Goal: Task Accomplishment & Management: Manage account settings

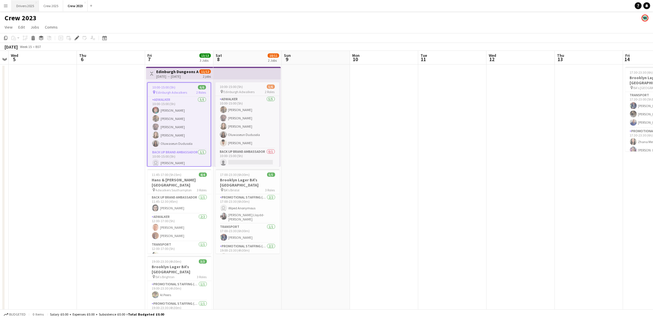
click at [27, 2] on button "Drivers 2025 Close" at bounding box center [25, 5] width 27 height 11
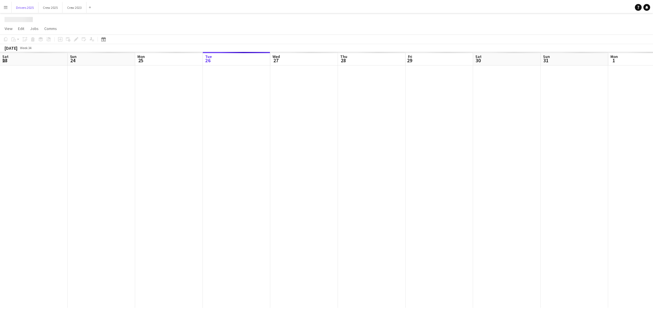
scroll to position [0, 136]
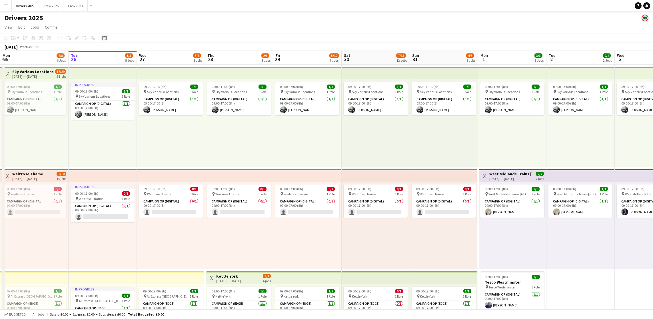
click at [104, 41] on div "Date picker" at bounding box center [104, 38] width 7 height 7
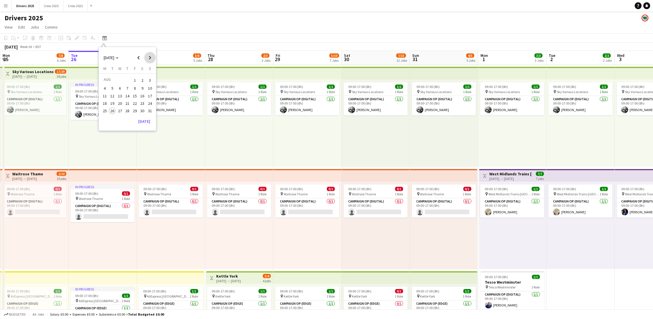
click at [153, 58] on span "Next month" at bounding box center [149, 57] width 11 height 11
drag, startPoint x: 146, startPoint y: 58, endPoint x: 144, endPoint y: 63, distance: 5.4
click at [147, 58] on span "Next month" at bounding box center [149, 57] width 11 height 11
click at [136, 91] on span "7" at bounding box center [134, 88] width 7 height 7
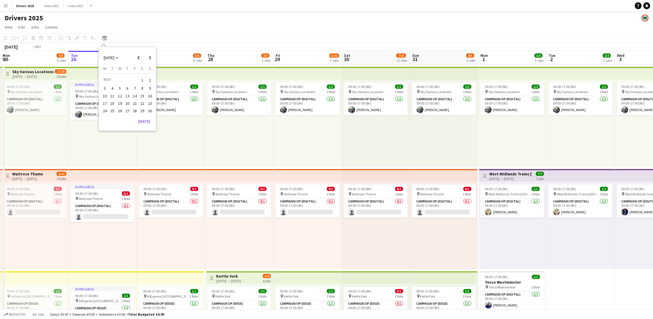
scroll to position [0, 196]
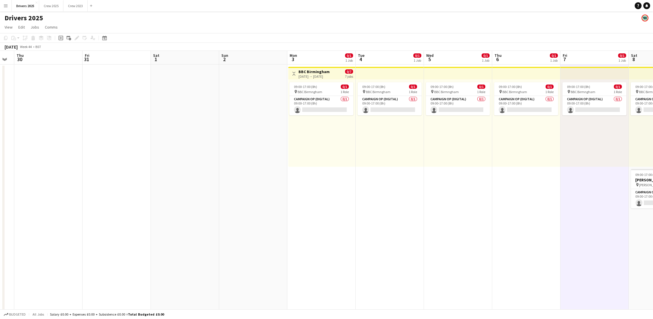
drag, startPoint x: 191, startPoint y: 201, endPoint x: 539, endPoint y: 187, distance: 347.7
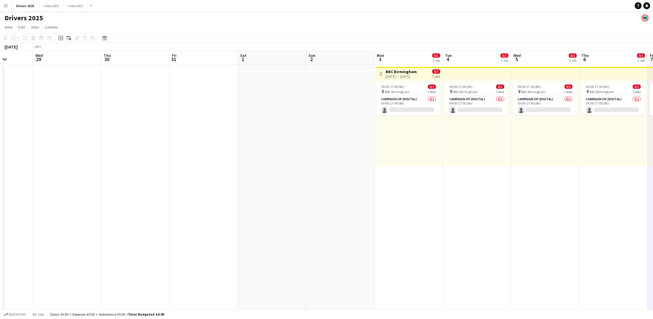
drag, startPoint x: 211, startPoint y: 213, endPoint x: 503, endPoint y: 203, distance: 292.2
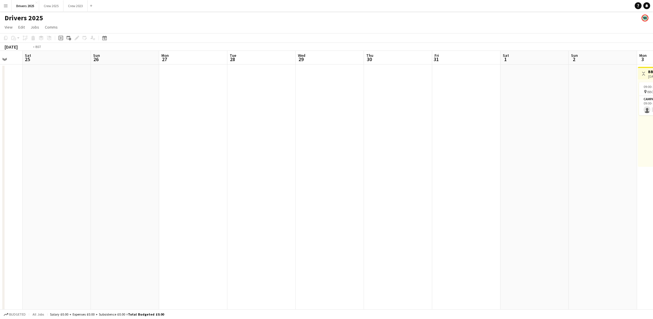
drag, startPoint x: 128, startPoint y: 220, endPoint x: 532, endPoint y: 213, distance: 404.0
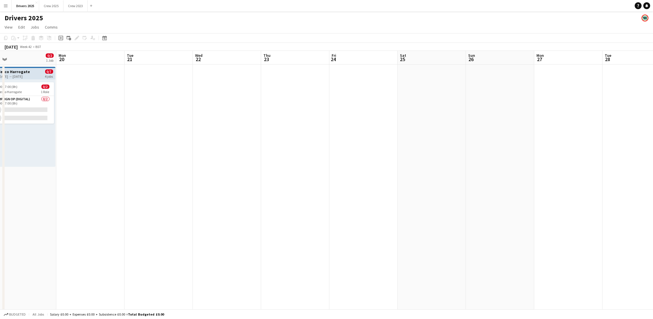
drag, startPoint x: 179, startPoint y: 211, endPoint x: 498, endPoint y: 206, distance: 318.6
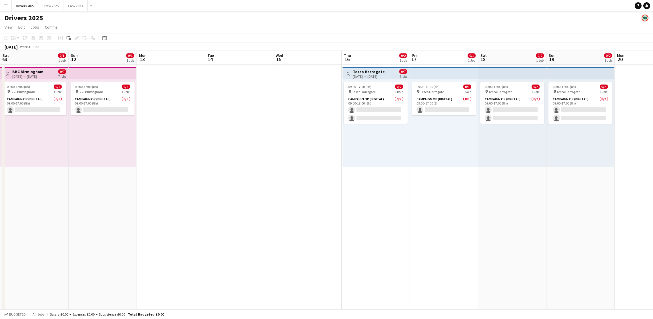
drag, startPoint x: 225, startPoint y: 208, endPoint x: 469, endPoint y: 203, distance: 243.8
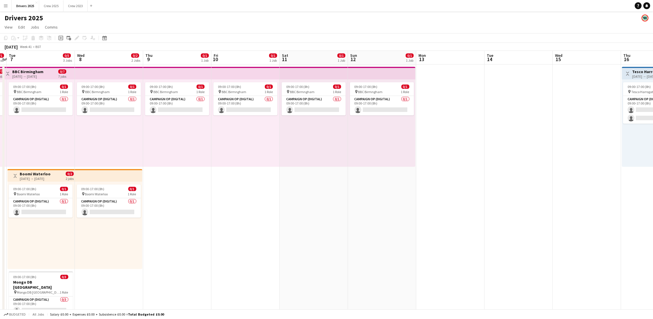
drag, startPoint x: 129, startPoint y: 208, endPoint x: 386, endPoint y: 205, distance: 257.1
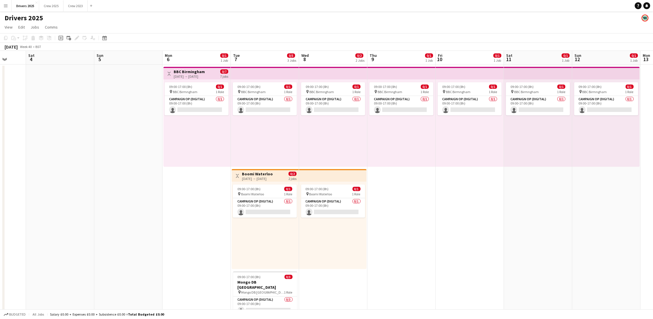
scroll to position [0, 120]
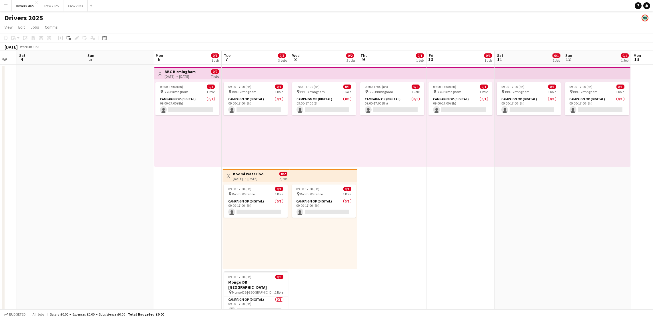
drag, startPoint x: 121, startPoint y: 221, endPoint x: 409, endPoint y: 216, distance: 287.2
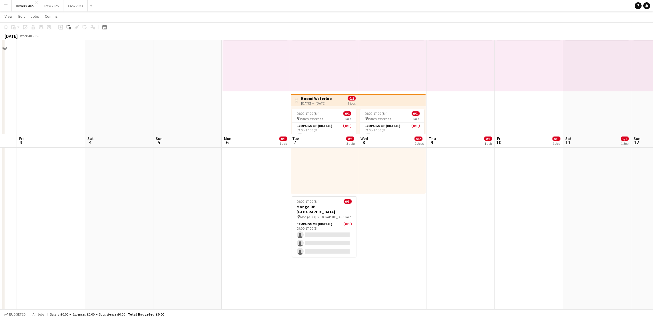
scroll to position [171, 0]
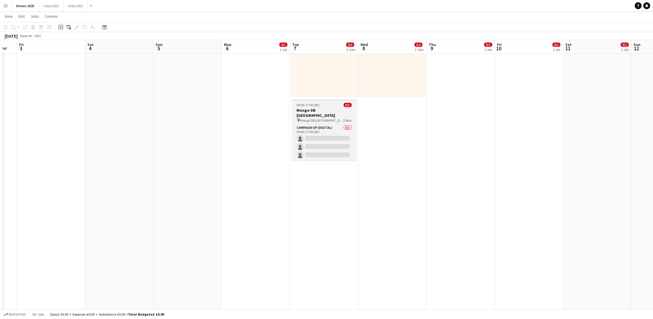
click at [318, 109] on h3 "Mongo DB [GEOGRAPHIC_DATA]" at bounding box center [324, 113] width 64 height 10
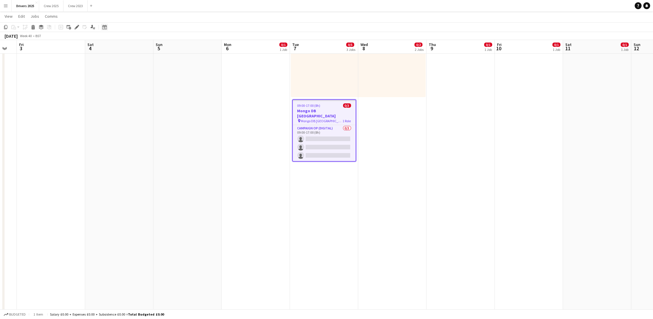
click at [105, 27] on icon "Date picker" at bounding box center [104, 27] width 5 height 5
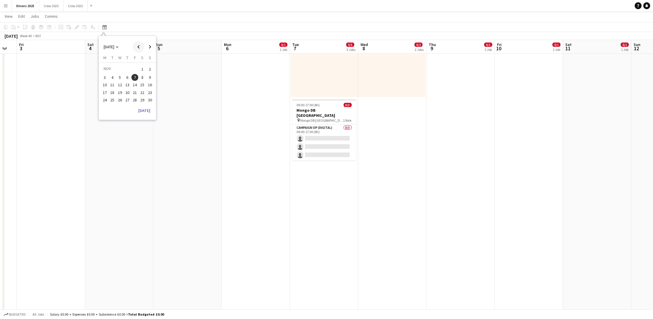
click at [141, 51] on span "Previous month" at bounding box center [138, 46] width 11 height 11
click at [115, 84] on span "7" at bounding box center [112, 83] width 7 height 7
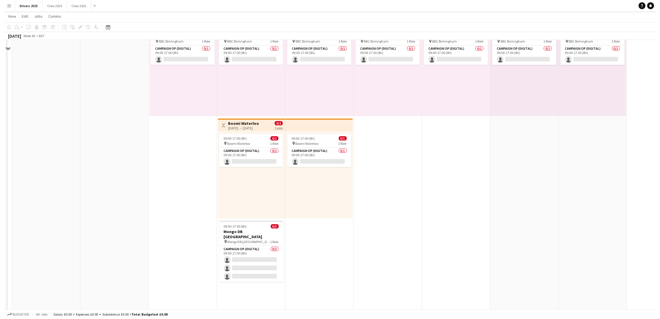
scroll to position [0, 0]
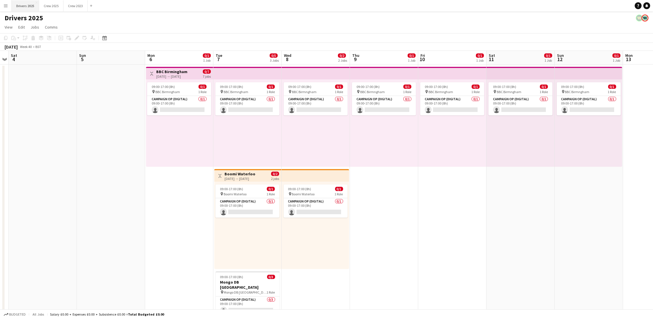
click at [32, 6] on button "Drivers 2025 Close" at bounding box center [25, 5] width 27 height 11
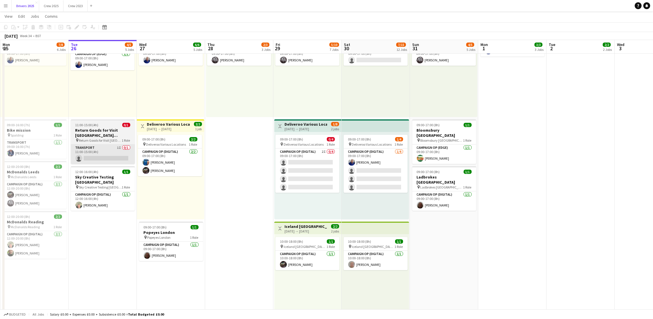
scroll to position [257, 0]
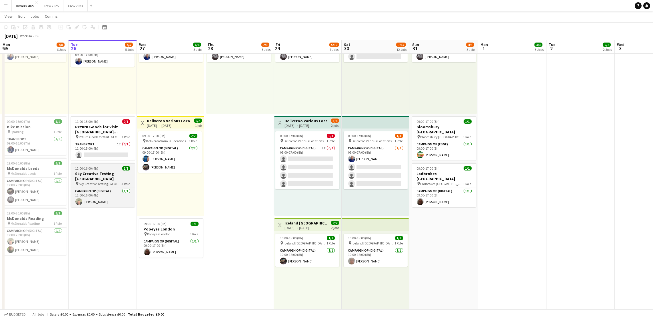
click at [94, 168] on span "12:00-16:00 (4h)" at bounding box center [86, 168] width 23 height 4
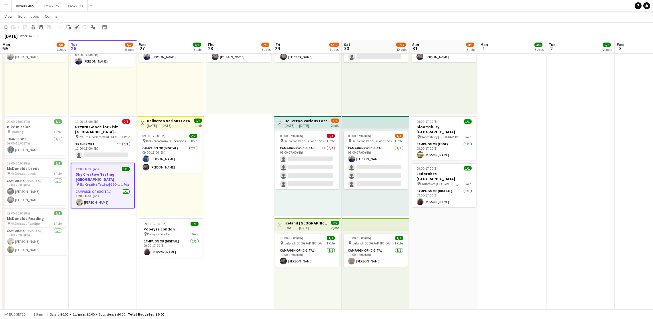
click at [77, 28] on icon "Edit" at bounding box center [77, 27] width 5 height 5
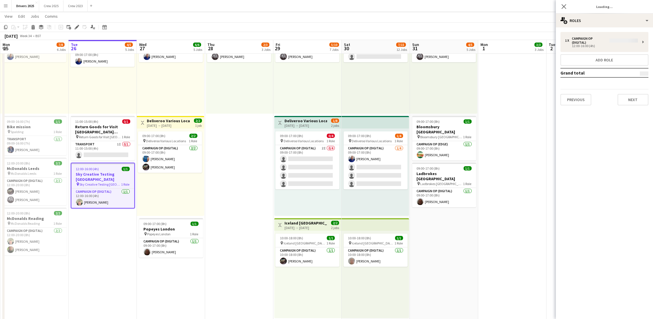
type input "**********"
click at [527, 98] on button "Next" at bounding box center [633, 95] width 31 height 11
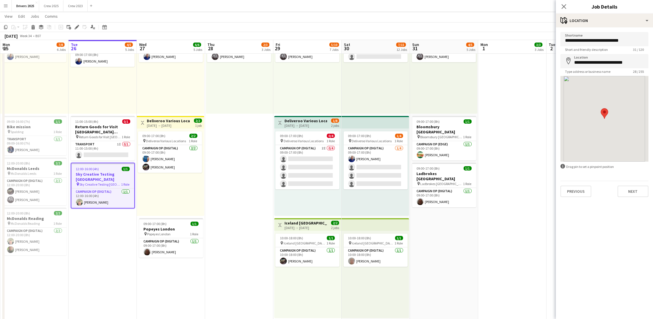
click at [527, 177] on form "**********" at bounding box center [604, 114] width 97 height 165
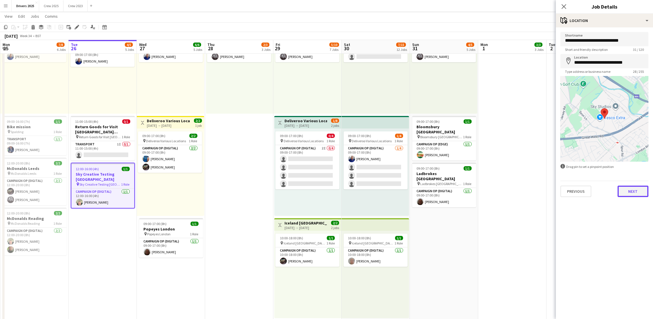
click at [527, 193] on button "Next" at bounding box center [633, 191] width 31 height 11
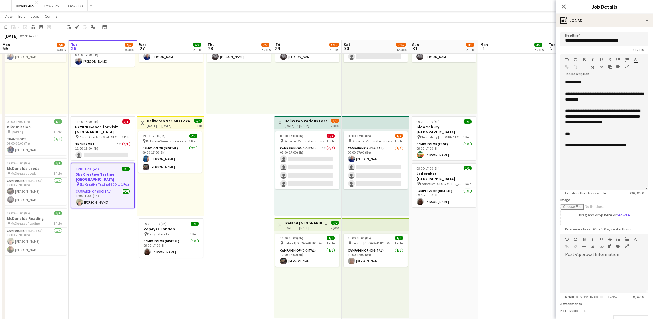
drag, startPoint x: 647, startPoint y: 112, endPoint x: 652, endPoint y: 189, distance: 76.7
click at [527, 189] on mat-expansion-panel "**********" at bounding box center [604, 173] width 97 height 292
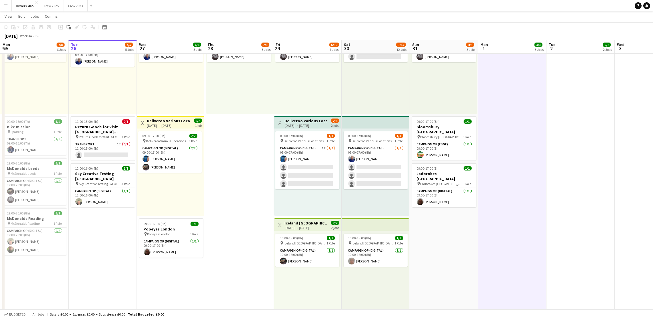
scroll to position [0, 175]
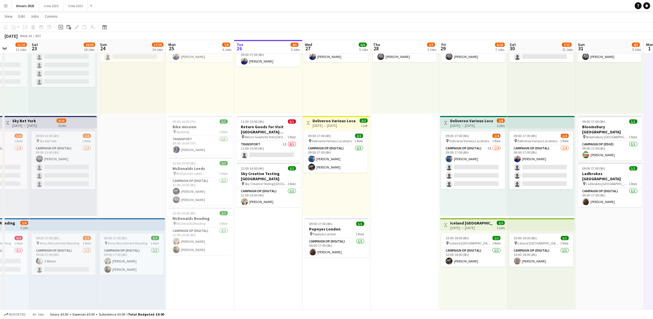
drag, startPoint x: 206, startPoint y: 285, endPoint x: 372, endPoint y: 286, distance: 166.0
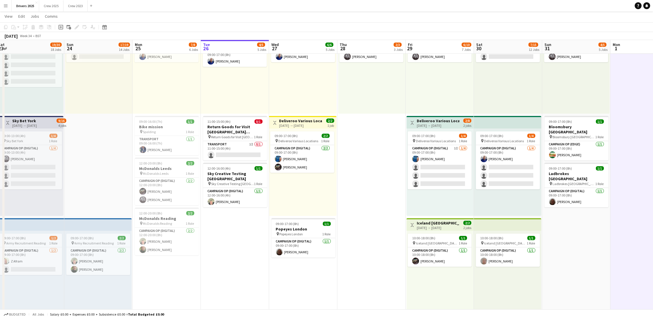
drag, startPoint x: 342, startPoint y: 281, endPoint x: 309, endPoint y: 279, distance: 33.5
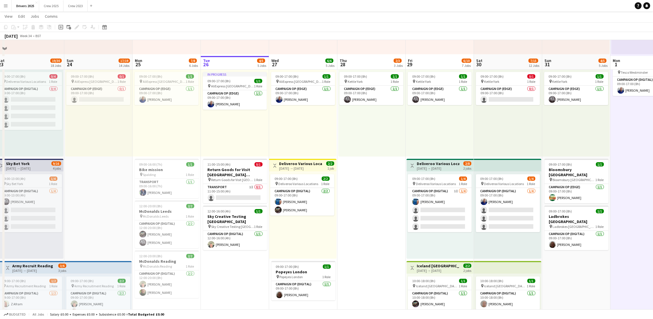
scroll to position [257, 0]
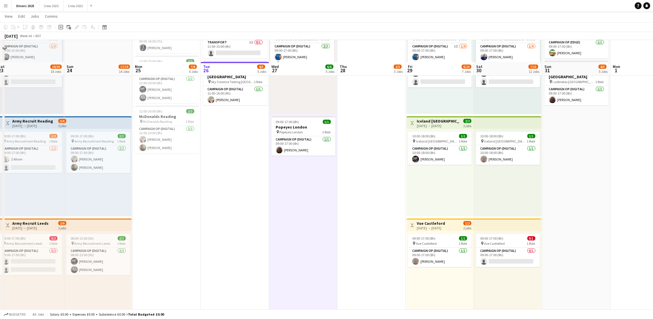
scroll to position [386, 0]
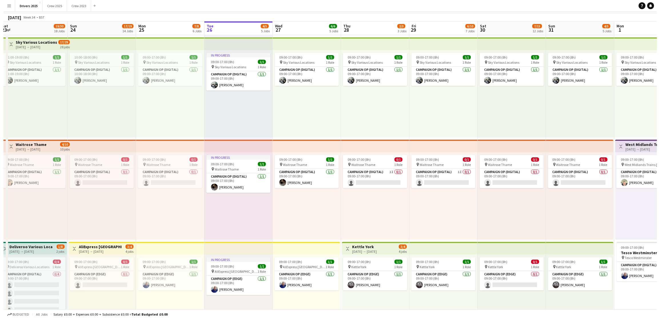
scroll to position [0, 0]
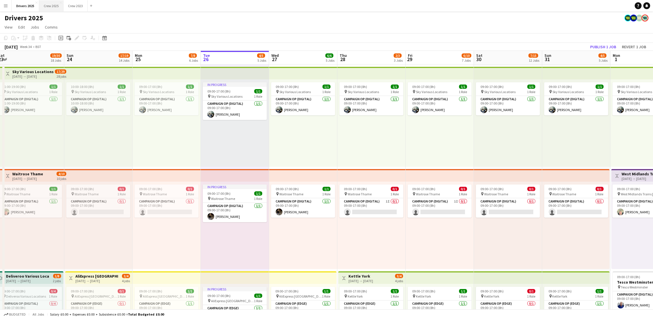
click at [57, 4] on button "Crew 2025 Close" at bounding box center [51, 5] width 24 height 11
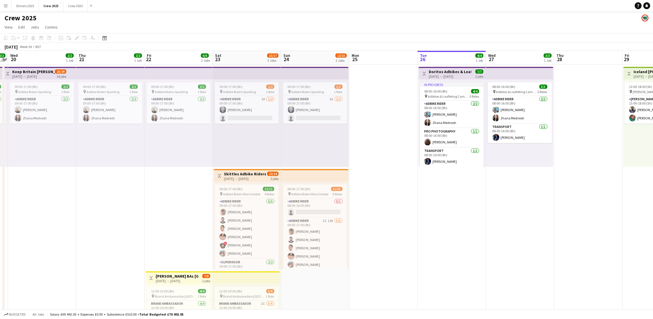
scroll to position [0, 123]
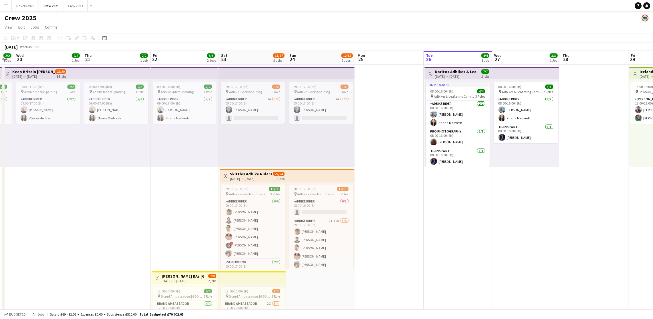
drag, startPoint x: 236, startPoint y: 207, endPoint x: 591, endPoint y: 183, distance: 355.9
click at [527, 183] on app-calendar-viewport "Mon 18 1/2 1 Job Tue 19 2/2 1 Job Wed 20 2/2 1 Job Thu 21 2/2 1 Job Fri 22 6/6 …" at bounding box center [326, 212] width 653 height 323
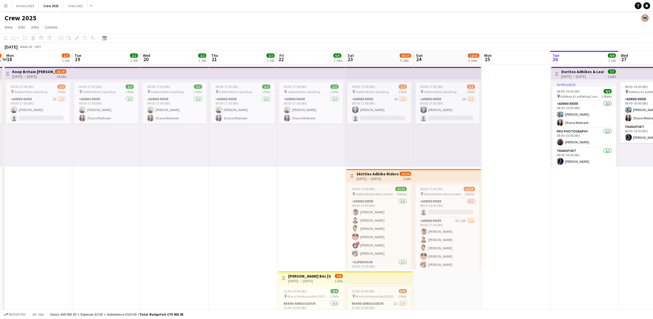
scroll to position [0, 132]
drag, startPoint x: 438, startPoint y: 220, endPoint x: 557, endPoint y: 198, distance: 121.2
click at [527, 198] on app-calendar-viewport "Sat 16 10/14 3 Jobs Sun 17 1/2 1 Job Mon 18 1/2 1 Job Tue 19 2/2 1 Job Wed 20 2…" at bounding box center [326, 212] width 653 height 323
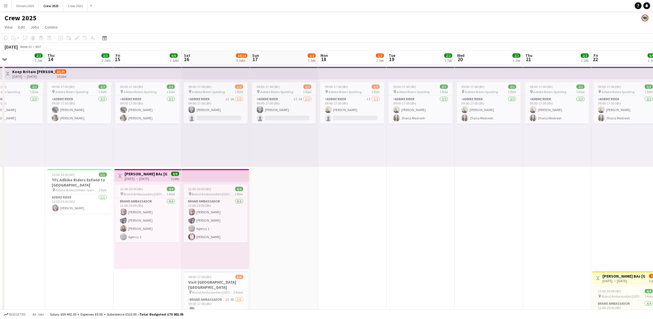
scroll to position [0, 156]
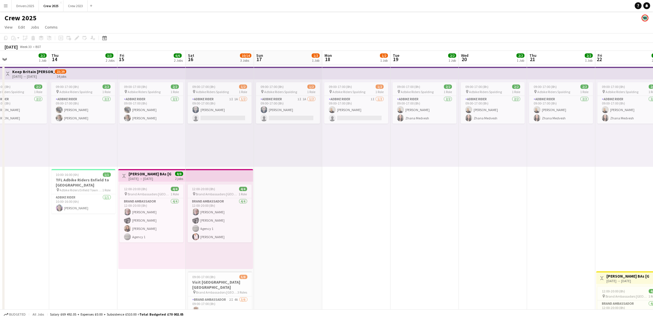
drag, startPoint x: 196, startPoint y: 190, endPoint x: 514, endPoint y: 193, distance: 317.4
click at [514, 193] on app-calendar-viewport "Mon 11 4/5 2 Jobs Tue 12 2/2 1 Job Wed 13 2/2 1 Job Thu 14 3/3 2 Jobs Fri 15 6/…" at bounding box center [326, 212] width 653 height 323
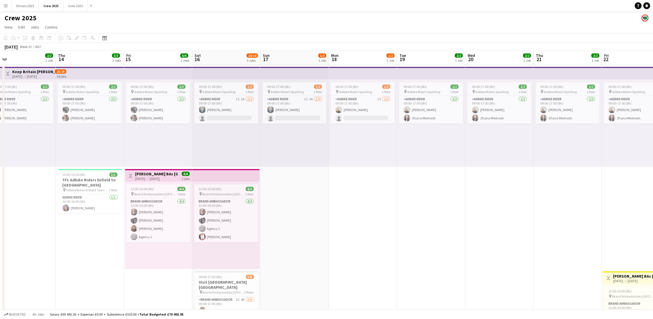
scroll to position [0, 221]
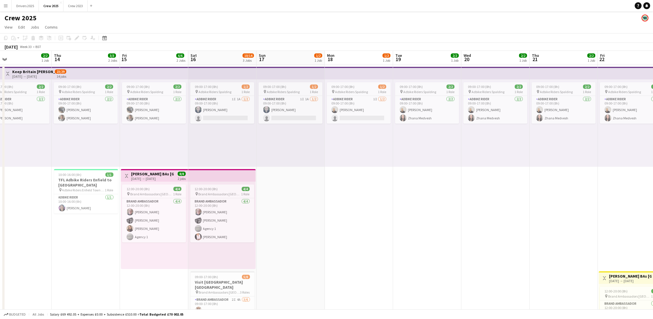
drag, startPoint x: 320, startPoint y: 218, endPoint x: 322, endPoint y: 194, distance: 24.1
click at [322, 194] on app-calendar-viewport "Sun 10 28/31 2 Jobs Mon 11 4/5 2 Jobs Tue 12 2/2 1 Job Wed 13 2/2 1 Job Thu 14 …" at bounding box center [326, 212] width 653 height 323
click at [219, 105] on app-card-role "Adbike Rider 1I 1A [DATE] 09:00-17:00 (8h) [PERSON_NAME] single-neutral-actions" at bounding box center [222, 110] width 64 height 28
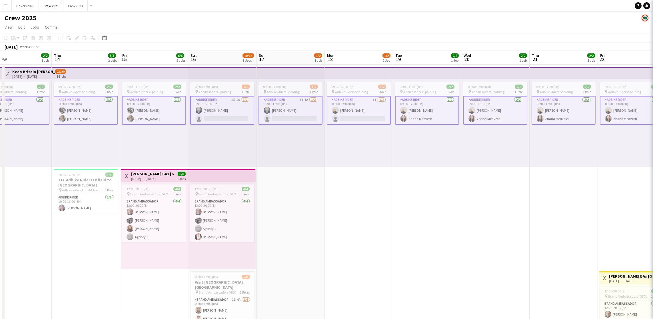
click at [220, 109] on app-card-role "Adbike Rider 1I 1A [DATE] 09:00-17:00 (8h) [PERSON_NAME] single-neutral-actions" at bounding box center [222, 110] width 64 height 29
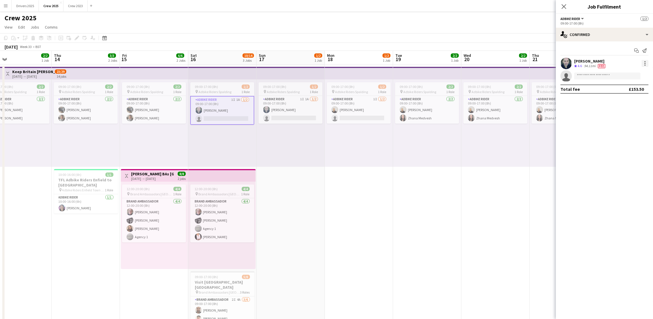
click at [527, 63] on div at bounding box center [645, 63] width 7 height 7
click at [527, 70] on button "Edit fee" at bounding box center [626, 74] width 45 height 14
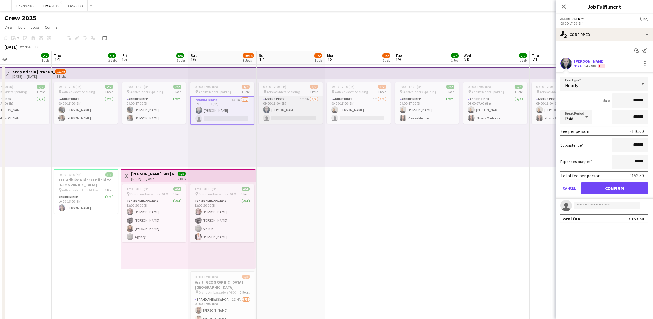
click at [292, 110] on app-card-role "Adbike Rider 1I 1A [DATE] 09:00-17:00 (8h) [PERSON_NAME] single-neutral-actions" at bounding box center [291, 110] width 64 height 28
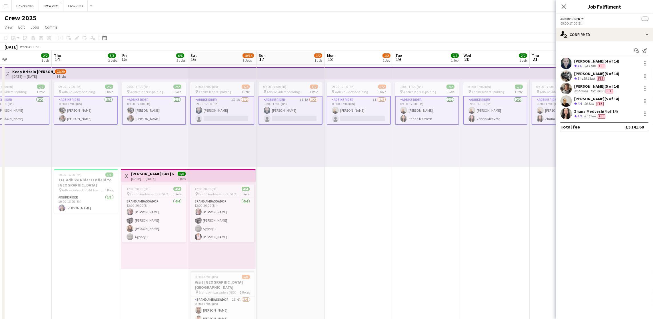
click at [292, 110] on app-card-role "Adbike Rider 1I 1A [DATE] 09:00-17:00 (8h) [PERSON_NAME] single-neutral-actions" at bounding box center [291, 110] width 64 height 29
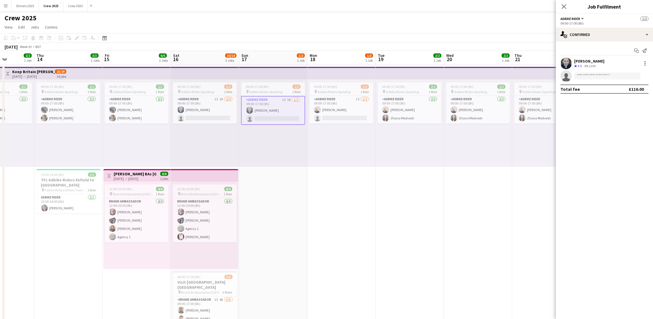
scroll to position [0, 242]
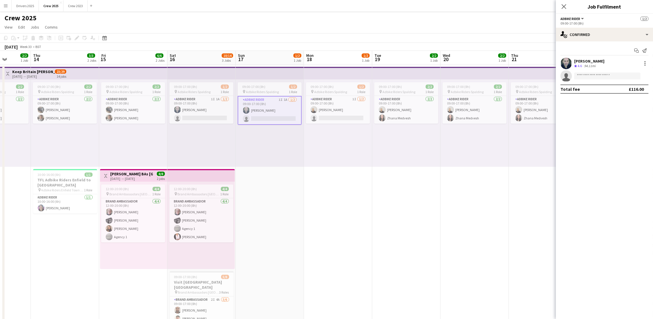
drag, startPoint x: 498, startPoint y: 201, endPoint x: 477, endPoint y: 199, distance: 20.7
click at [477, 199] on app-calendar-viewport "Sun 10 28/31 2 Jobs Mon 11 4/5 2 Jobs Tue 12 2/2 1 Job Wed 13 2/2 1 Job Thu 14 …" at bounding box center [326, 212] width 653 height 323
click at [189, 112] on app-card-role "Adbike Rider 1I 1A [DATE] 09:00-17:00 (8h) [PERSON_NAME] single-neutral-actions" at bounding box center [201, 110] width 64 height 28
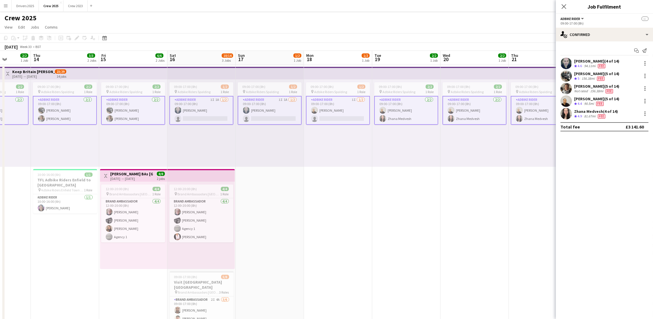
click at [190, 111] on app-card-role "Adbike Rider 1I 1A [DATE] 09:00-17:00 (8h) [PERSON_NAME] single-neutral-actions" at bounding box center [201, 110] width 64 height 29
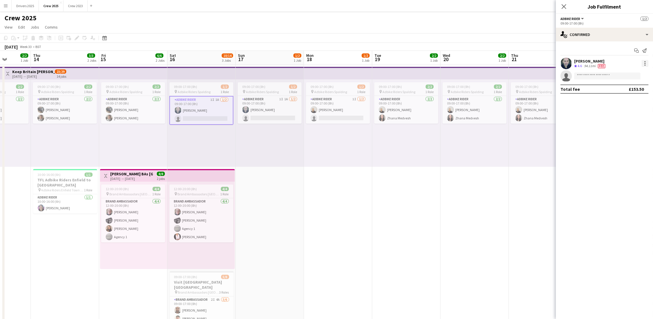
click at [527, 61] on div at bounding box center [645, 63] width 7 height 7
click at [527, 72] on span "Edit fee" at bounding box center [616, 73] width 15 height 5
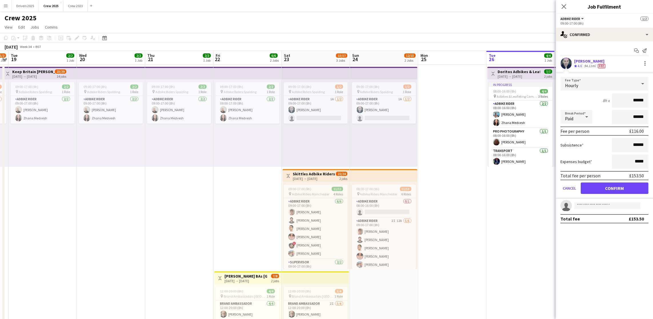
scroll to position [0, 197]
drag, startPoint x: 538, startPoint y: 214, endPoint x: 173, endPoint y: 232, distance: 365.3
click at [173, 225] on app-calendar-viewport "Sat 16 10/14 3 Jobs Sun 17 1/2 1 Job Mon 18 1/2 1 Job Tue 19 2/2 1 Job Wed 20 2…" at bounding box center [326, 212] width 653 height 323
click at [306, 105] on app-card-role "Adbike Rider 1A [DATE] 09:00-17:00 (8h) [PERSON_NAME] single-neutral-actions" at bounding box center [315, 110] width 64 height 28
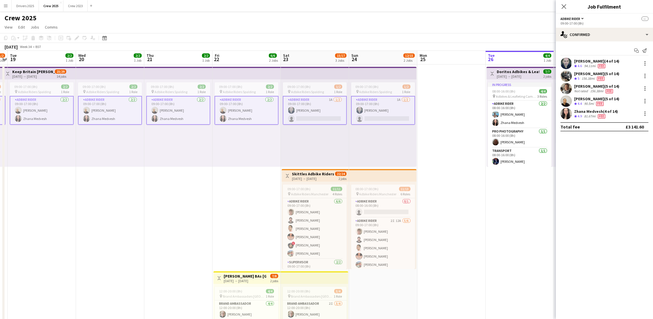
drag, startPoint x: 311, startPoint y: 109, endPoint x: 333, endPoint y: 112, distance: 22.4
click at [311, 109] on app-card-role "Adbike Rider 1A [DATE] 09:00-17:00 (8h) [PERSON_NAME] single-neutral-actions" at bounding box center [315, 110] width 64 height 29
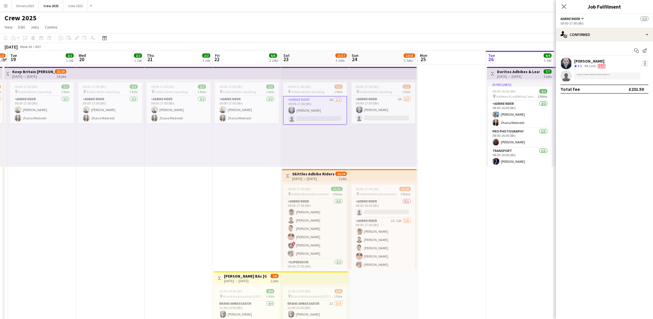
click at [527, 65] on div at bounding box center [645, 63] width 7 height 7
click at [527, 76] on span "Edit fee" at bounding box center [626, 73] width 35 height 5
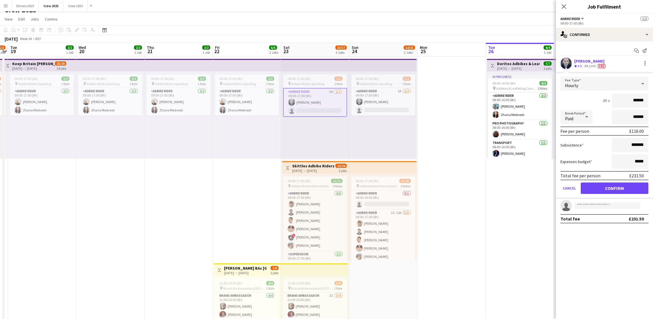
scroll to position [0, 0]
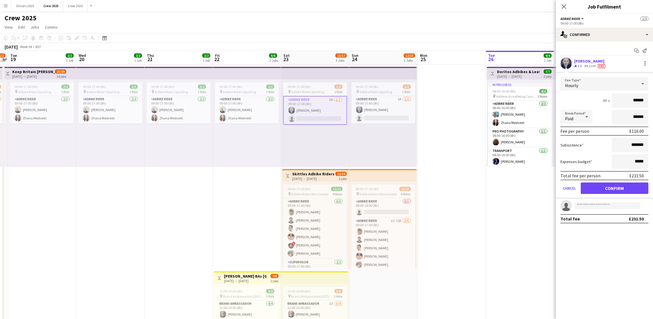
click at [456, 203] on app-date-cell at bounding box center [452, 219] width 68 height 309
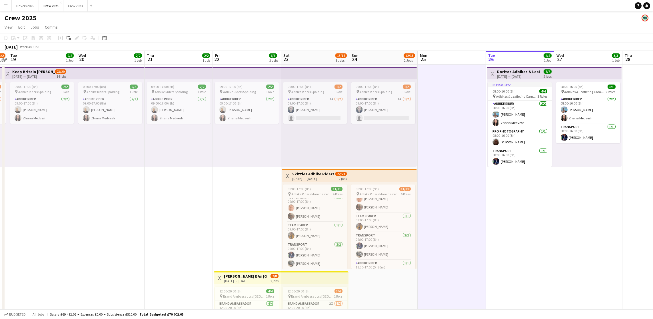
scroll to position [105, 0]
click at [527, 211] on app-date-cell "08:00-16:00 (8h) 3/3 pin Adbikes & Leafleting Camden 2 Roles Adbike Rider [DATE…" at bounding box center [588, 219] width 68 height 309
